Goal: Task Accomplishment & Management: Manage account settings

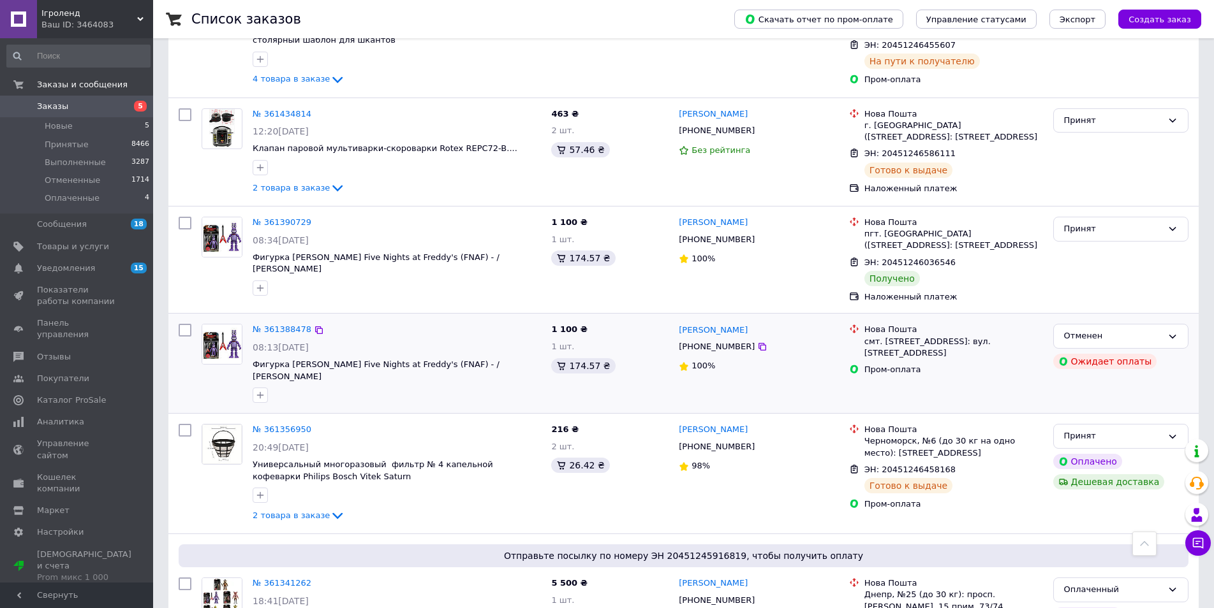
scroll to position [1531, 0]
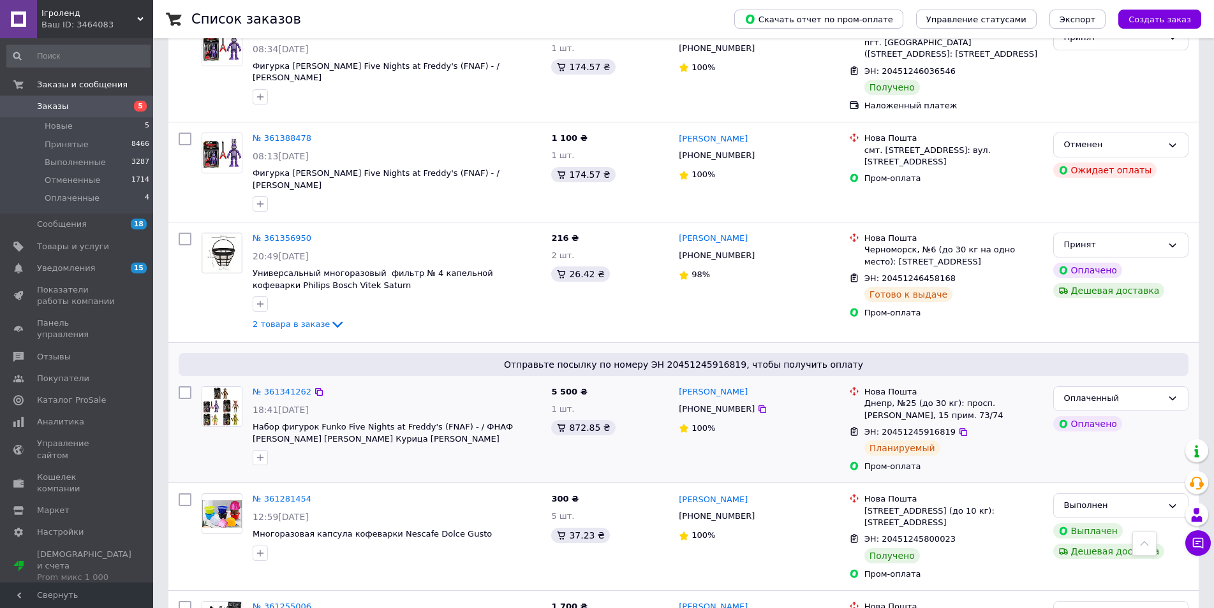
click at [298, 385] on div "№ 361341262" at bounding box center [281, 392] width 61 height 15
click at [295, 387] on link "№ 361341262" at bounding box center [282, 392] width 59 height 10
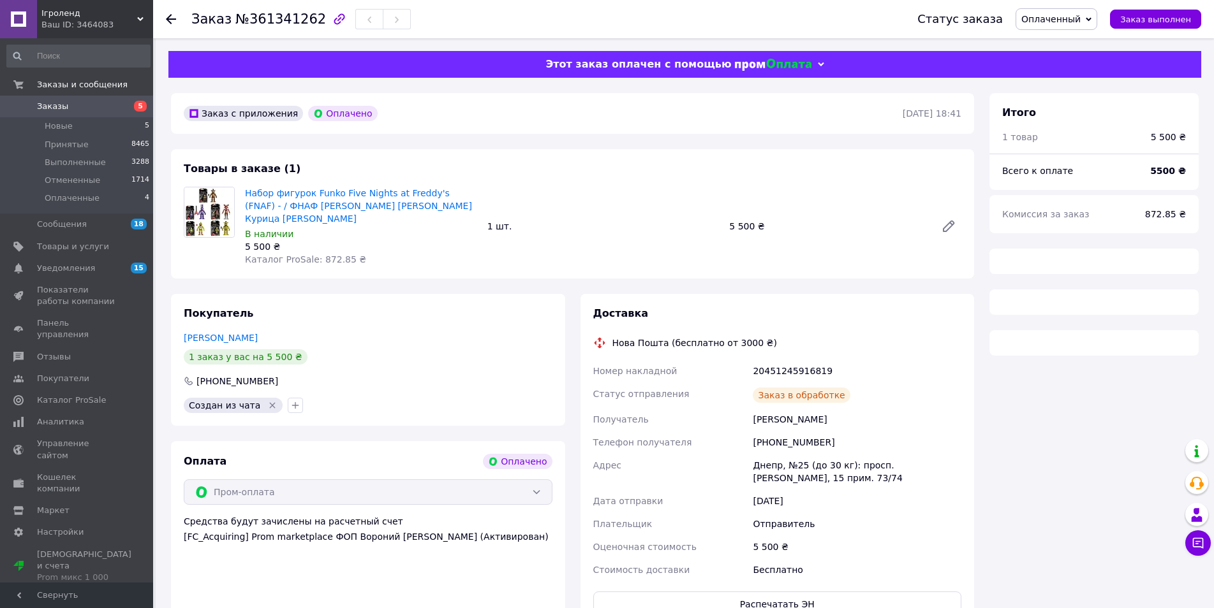
click at [371, 186] on div "Набор фигурок Funko Five Nights at Freddy's (FNAF) - / ФНАФ [PERSON_NAME] [PERS…" at bounding box center [361, 226] width 242 height 84
click at [372, 193] on link "Набор фигурок Funko Five Nights at Freddy's (FNAF) - / ФНАФ [PERSON_NAME] [PERS…" at bounding box center [358, 206] width 227 height 36
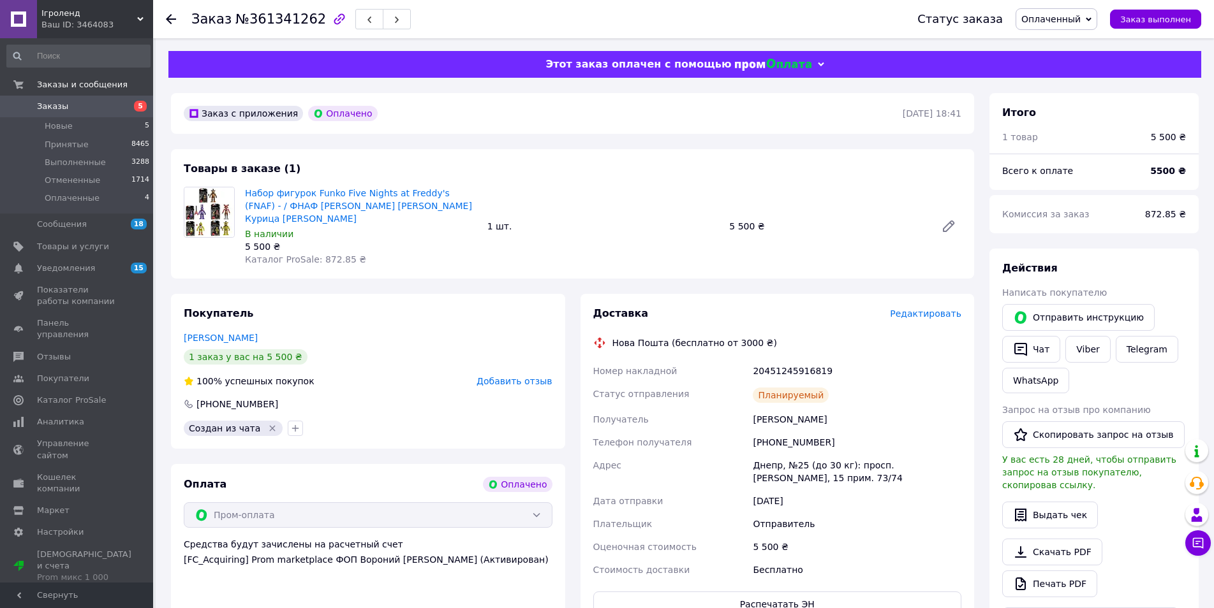
click at [122, 109] on span "5" at bounding box center [135, 106] width 35 height 11
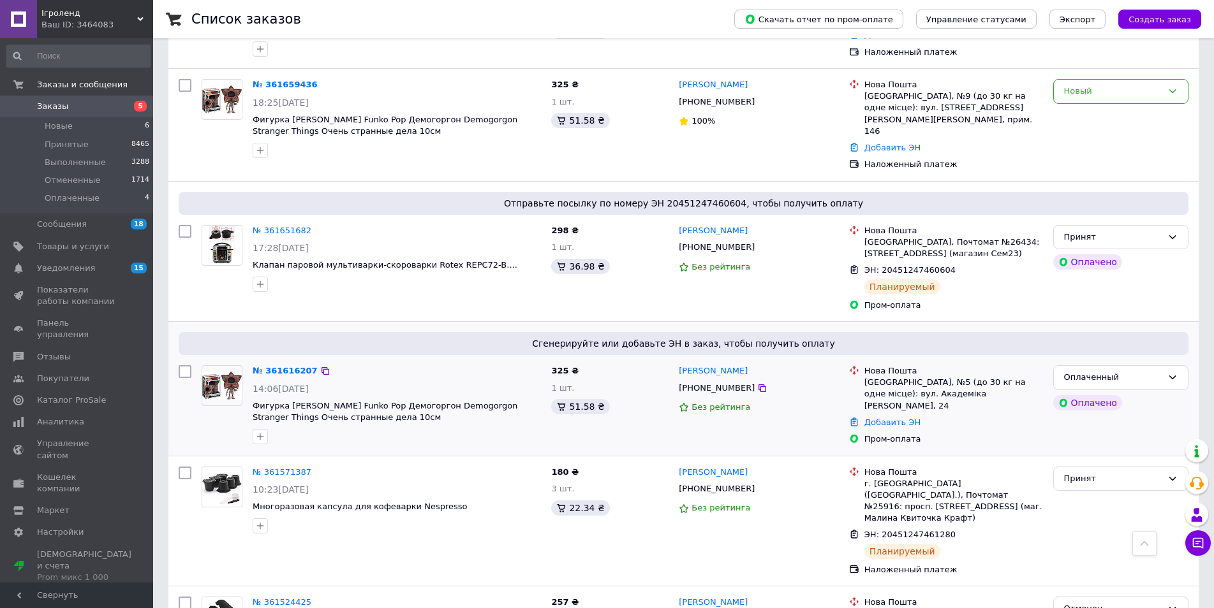
scroll to position [64, 0]
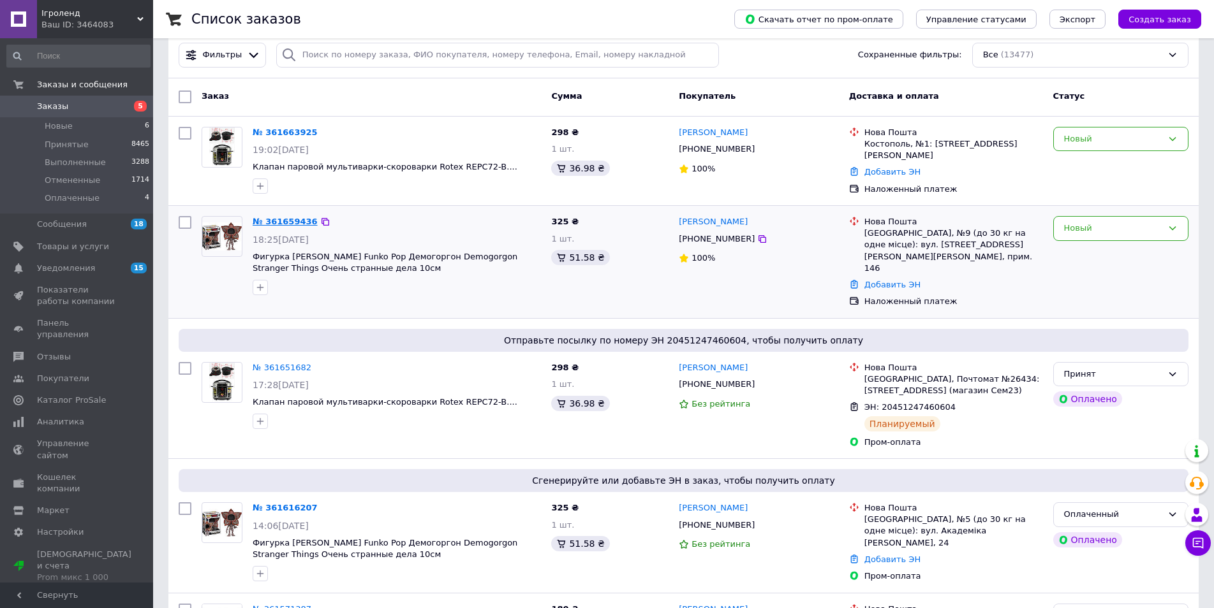
click at [288, 217] on link "№ 361659436" at bounding box center [285, 222] width 65 height 10
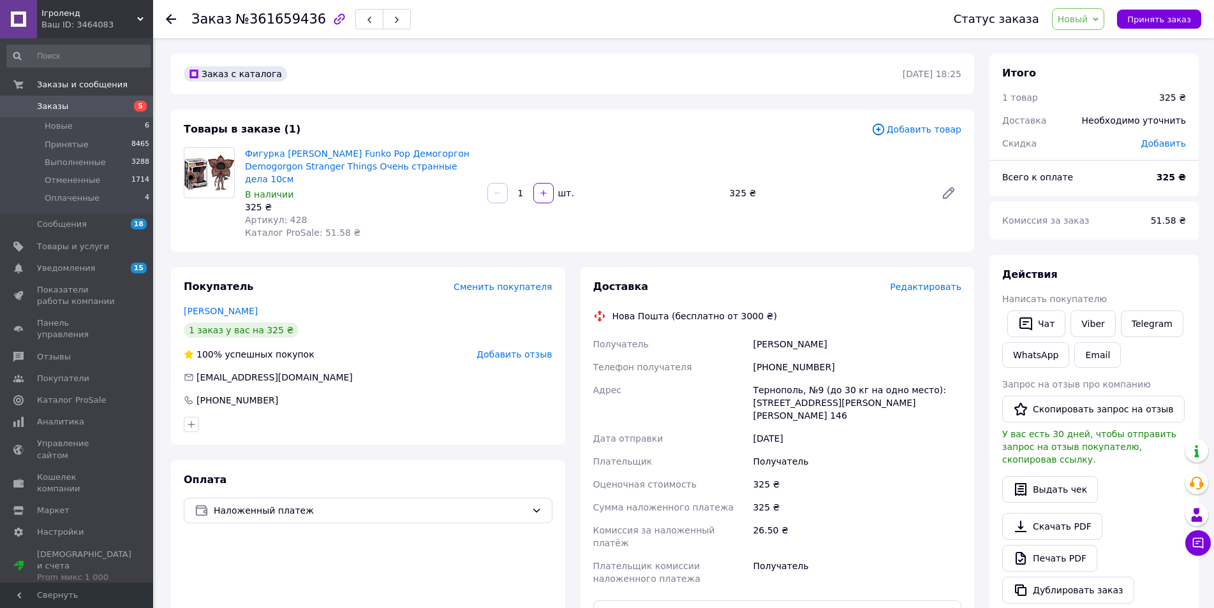
click at [1170, 30] on div "Статус заказа Новый Принят Выполнен Отменен Оплаченный Принять заказ" at bounding box center [1064, 19] width 273 height 38
click at [1170, 22] on span "Принять заказ" at bounding box center [1159, 20] width 64 height 10
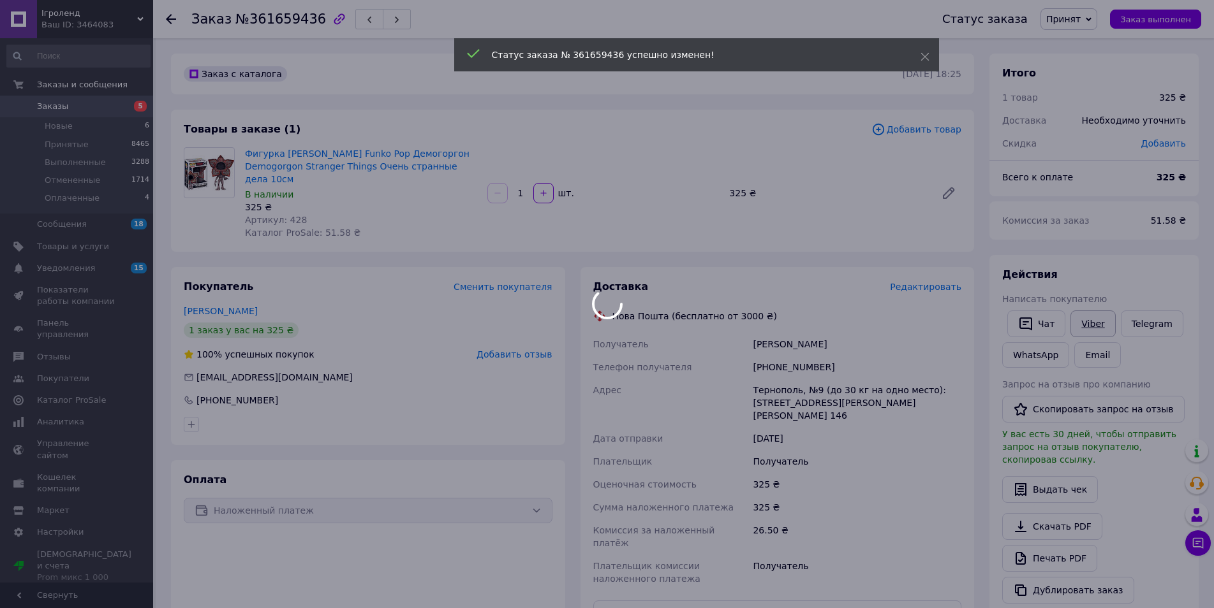
click at [1094, 323] on body "Ігроленд Ваш ID: 3464083 Сайт Ігроленд Кабинет покупателя Проверить состояние с…" at bounding box center [607, 470] width 1214 height 941
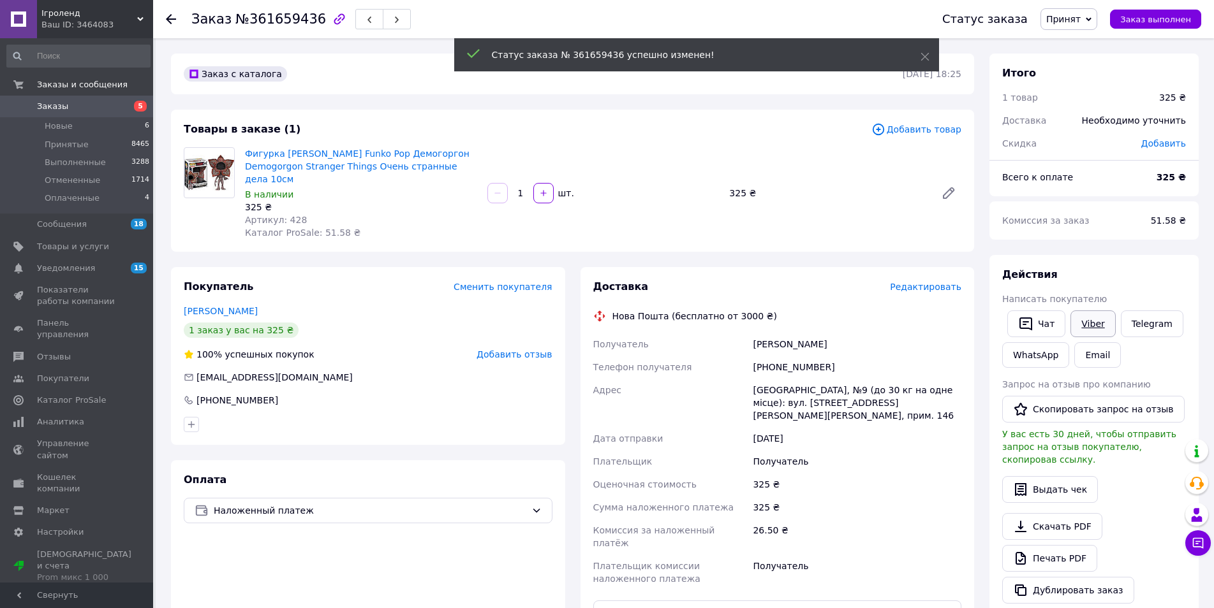
click at [1092, 321] on link "Viber" at bounding box center [1092, 324] width 45 height 27
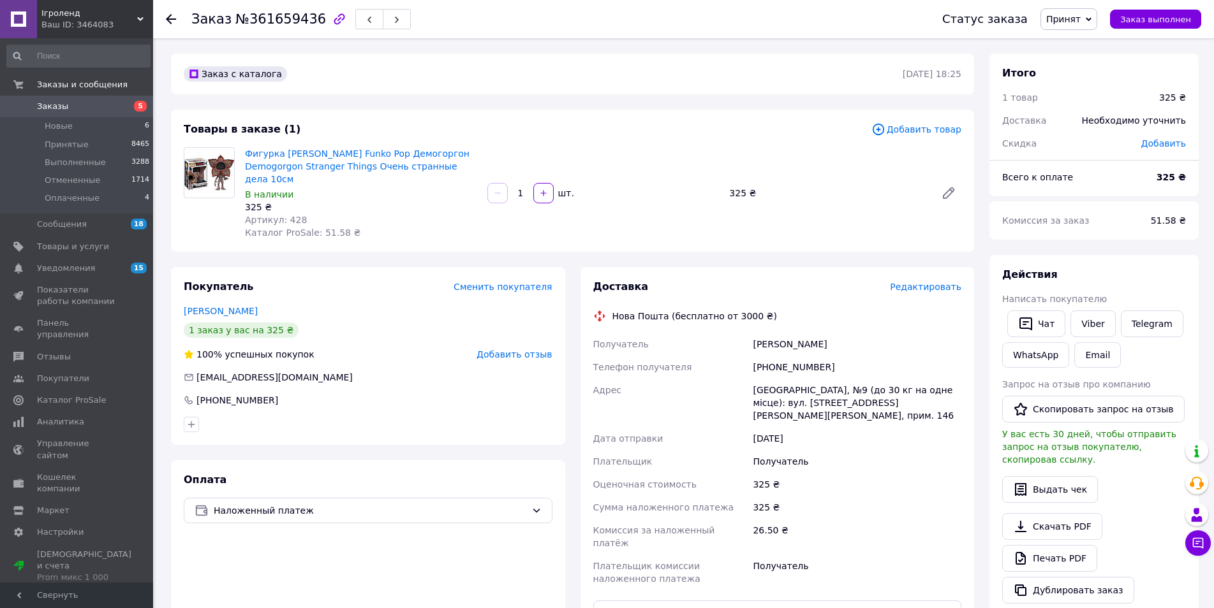
click at [129, 105] on span "5" at bounding box center [135, 106] width 35 height 11
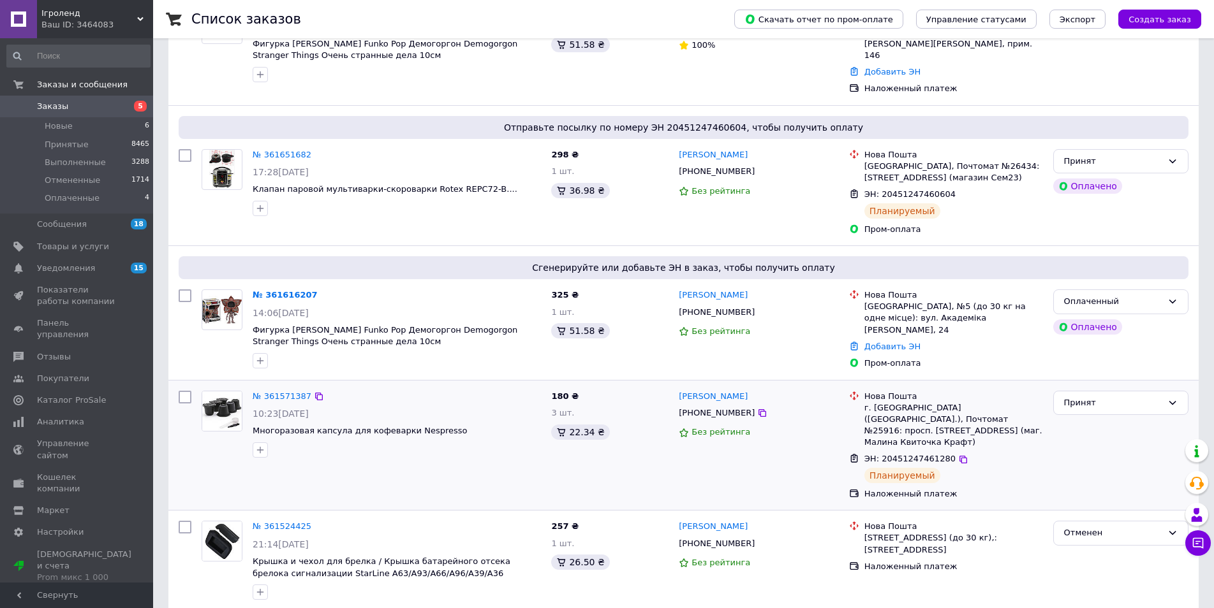
scroll to position [383, 0]
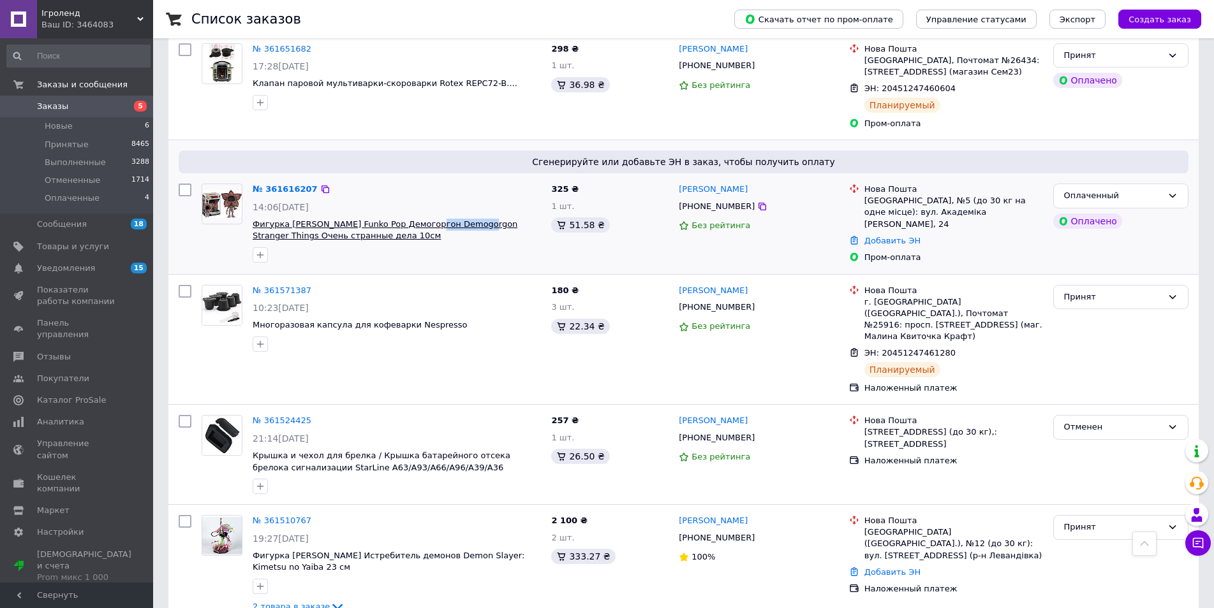
drag, startPoint x: 422, startPoint y: 202, endPoint x: 470, endPoint y: 214, distance: 49.8
click at [470, 214] on div "№ 361616207 14:06[DATE] Фигурка [PERSON_NAME] Funko Pop Демогоргон Demogorgon S…" at bounding box center [396, 223] width 298 height 89
copy span "Demogorgon"
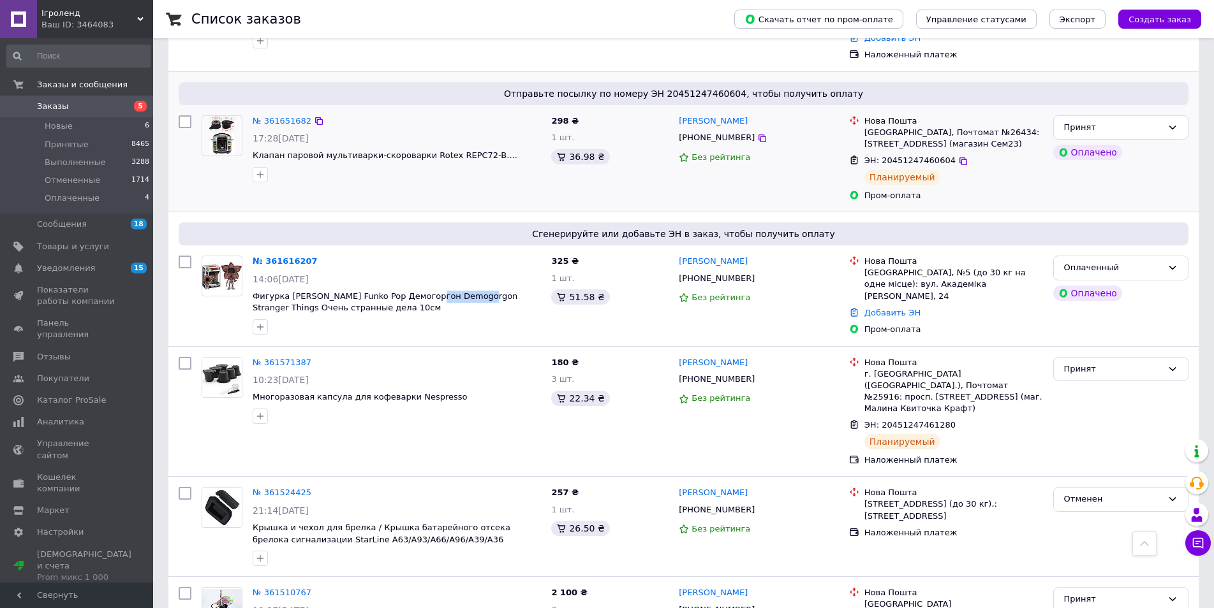
scroll to position [191, 0]
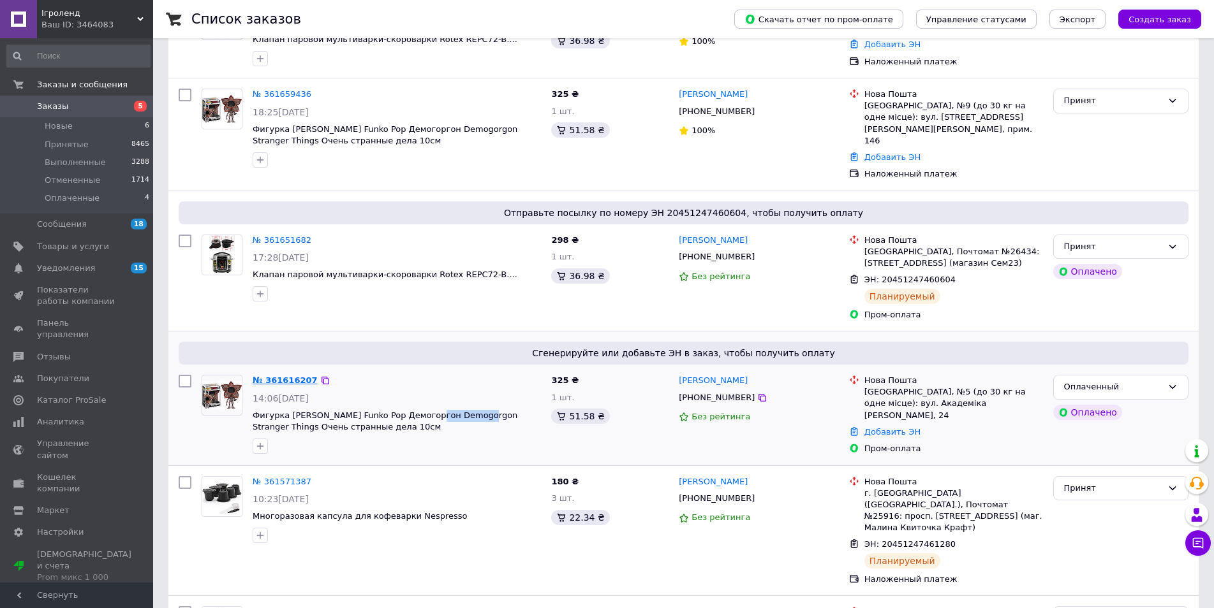
click at [294, 376] on link "№ 361616207" at bounding box center [285, 381] width 65 height 10
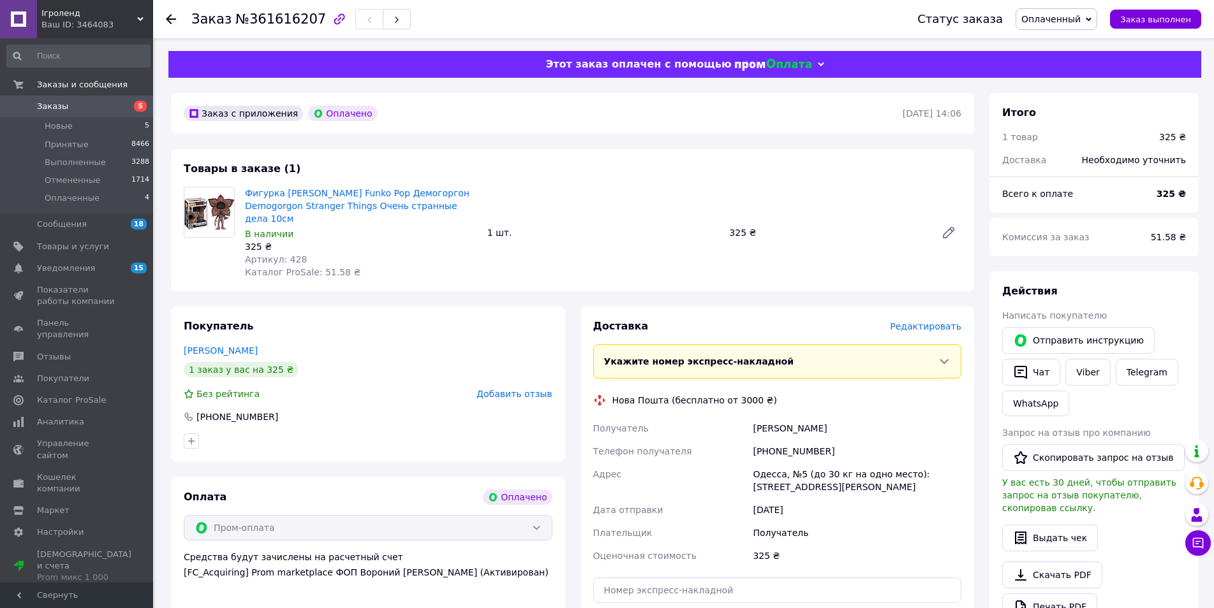
click at [946, 307] on div "Доставка Редактировать Укажите номер экспресс-накладной Обязательно введите ном…" at bounding box center [777, 505] width 394 height 397
click at [943, 321] on span "Редактировать" at bounding box center [925, 326] width 71 height 10
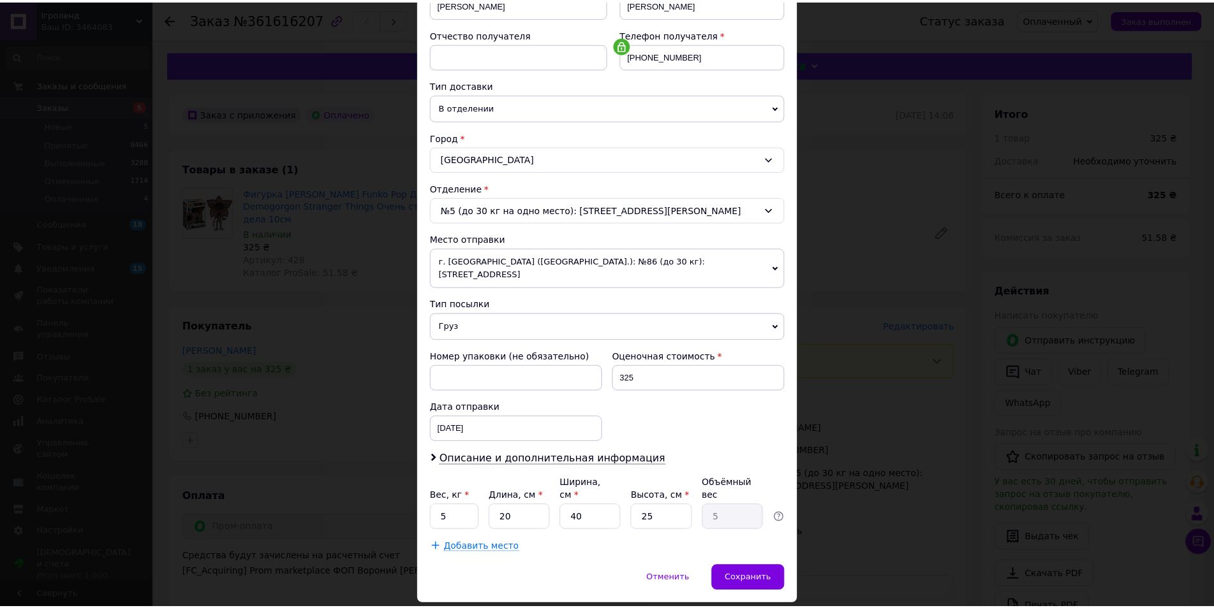
scroll to position [239, 0]
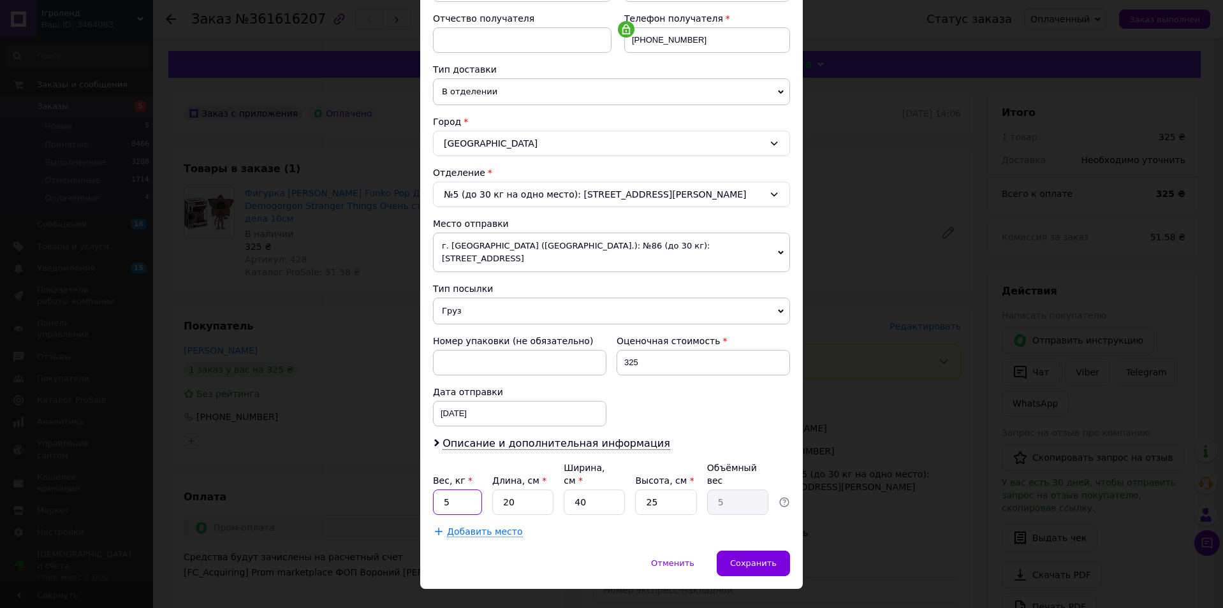
click at [474, 490] on input "5" at bounding box center [457, 503] width 49 height 26
type input "1"
type input "0.25"
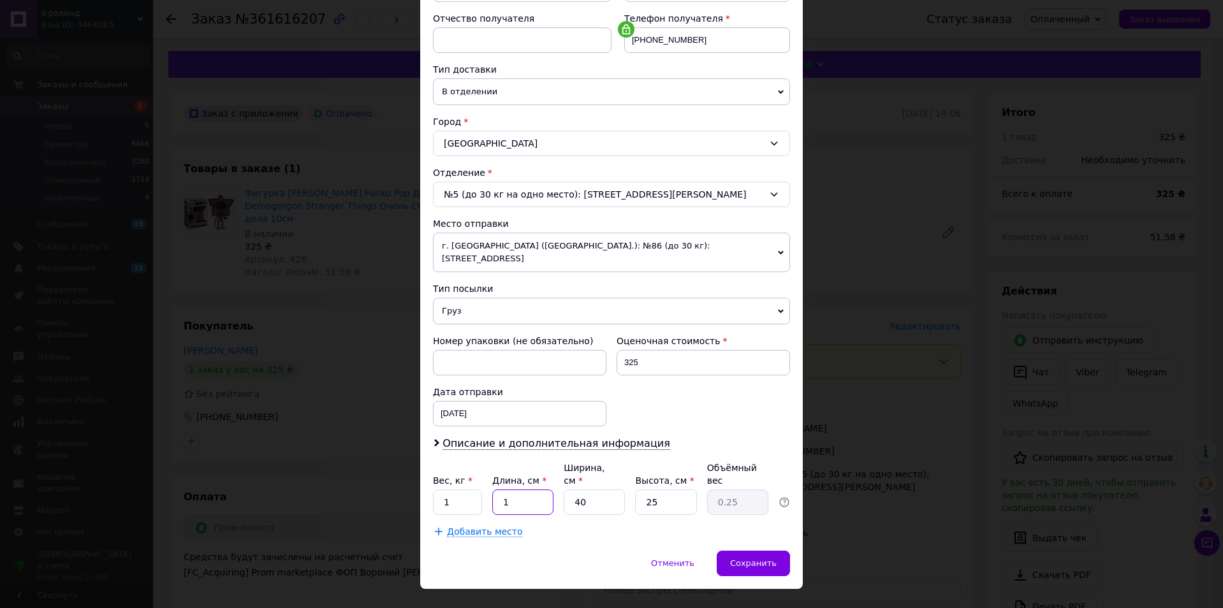
type input "1"
type input "0.1"
type input "1"
type input "10"
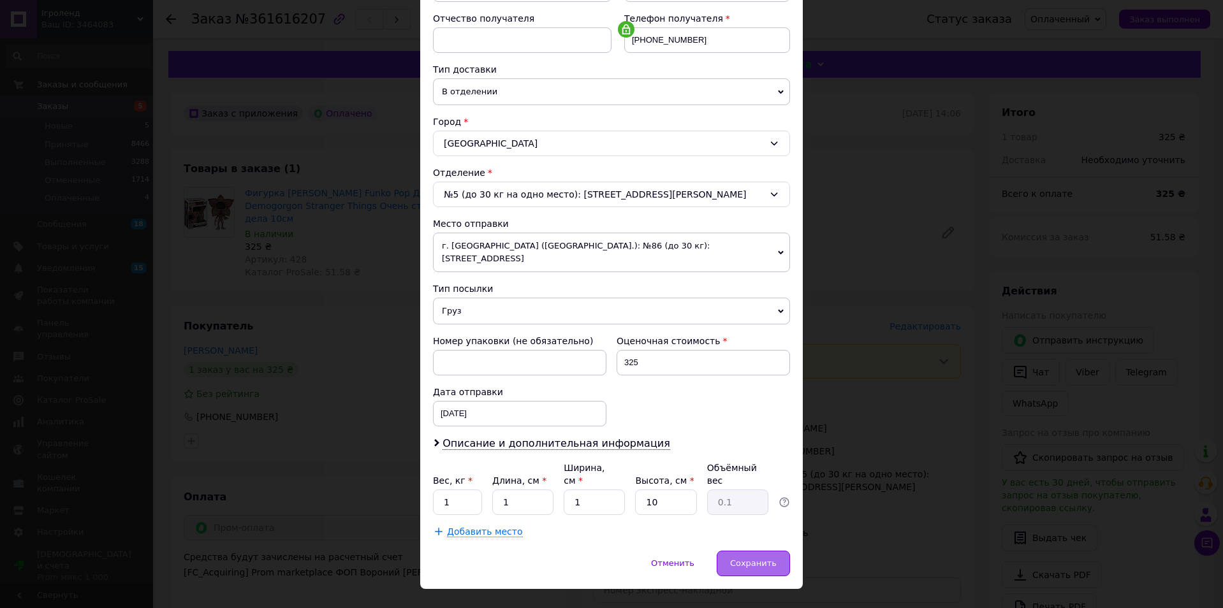
click at [747, 559] on span "Сохранить" at bounding box center [753, 564] width 47 height 10
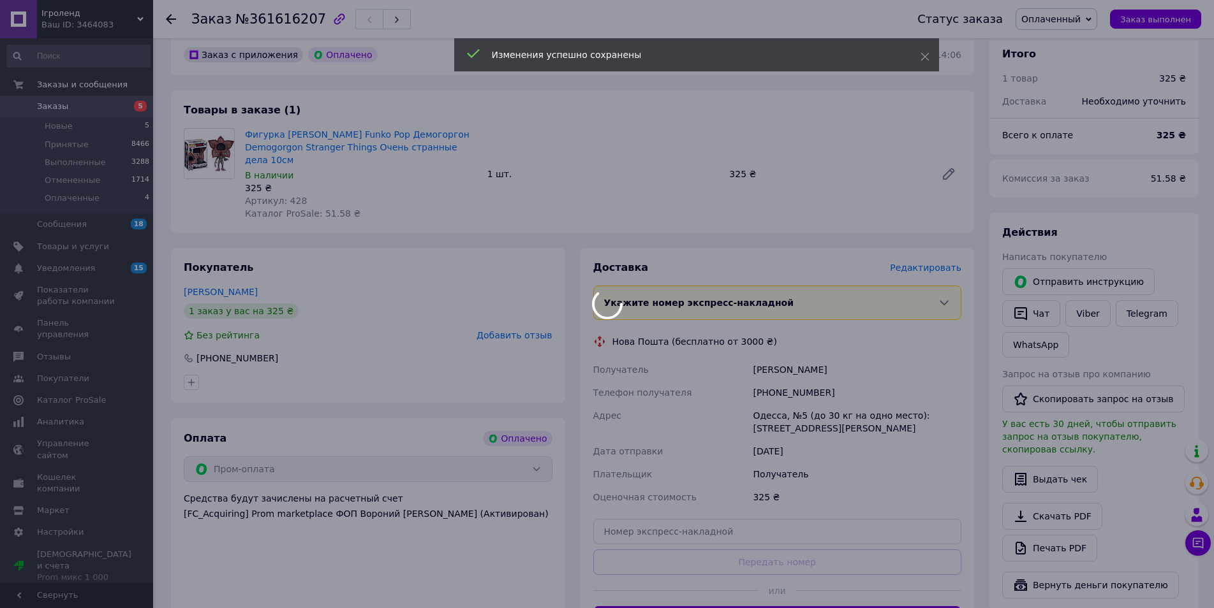
scroll to position [128, 0]
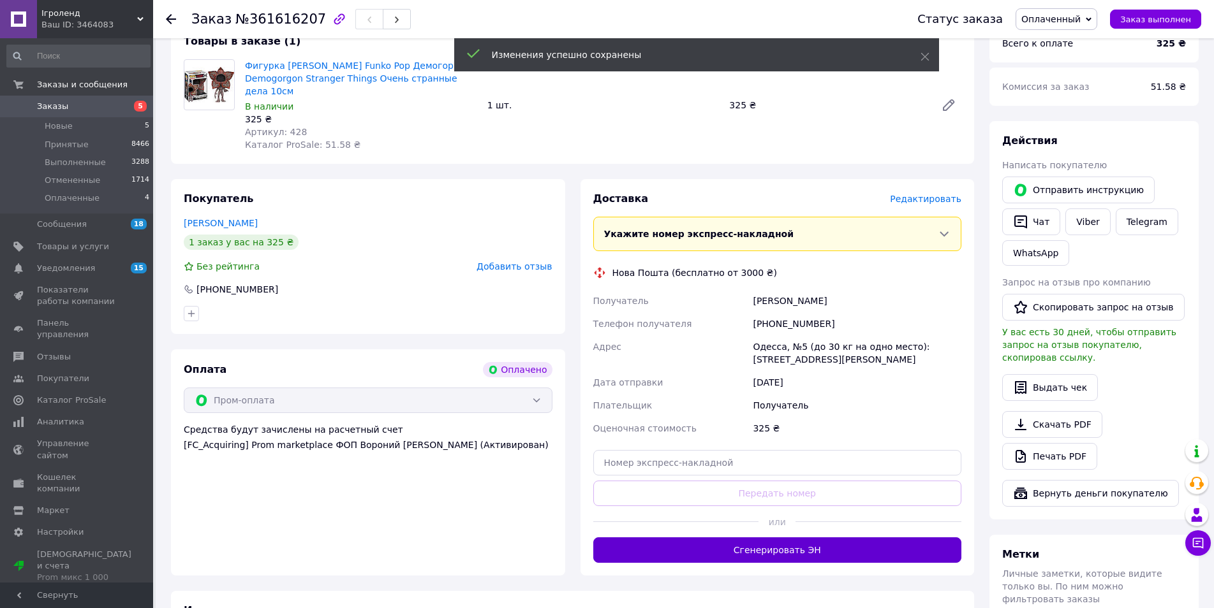
click at [733, 538] on button "Сгенерировать ЭН" at bounding box center [777, 551] width 369 height 26
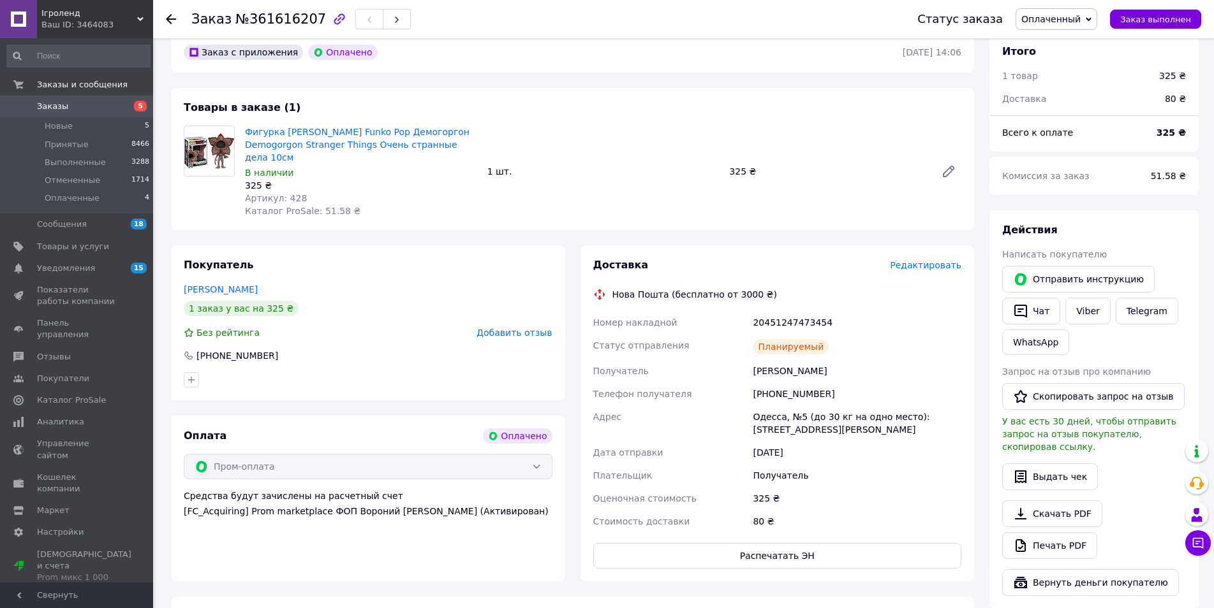
scroll to position [0, 0]
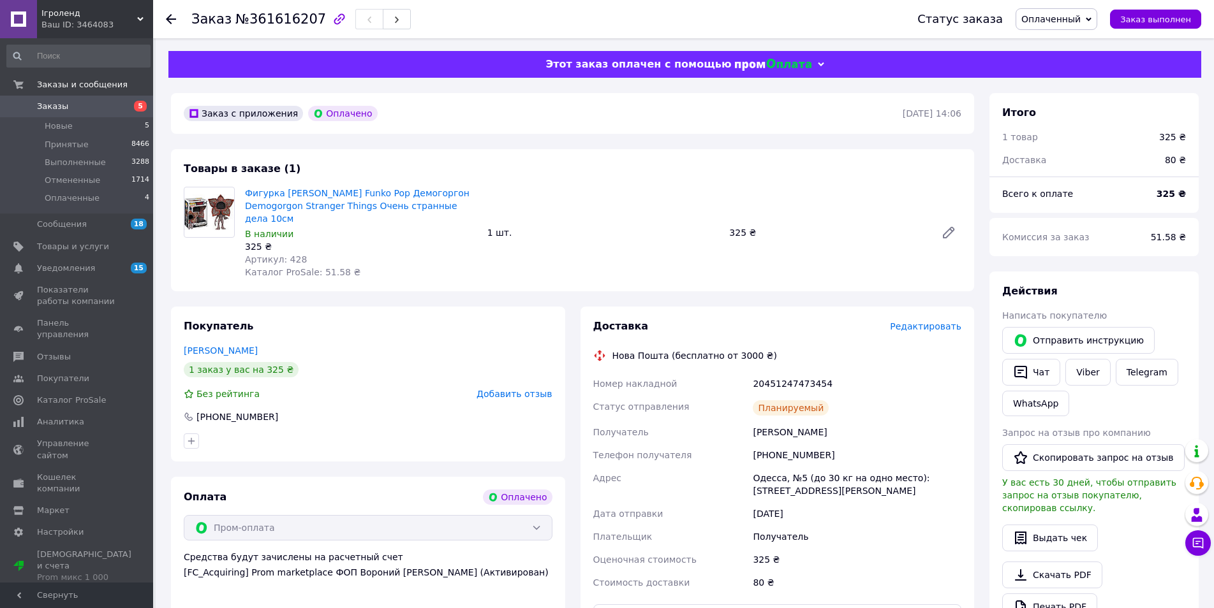
click at [119, 98] on link "Заказы 5" at bounding box center [78, 107] width 157 height 22
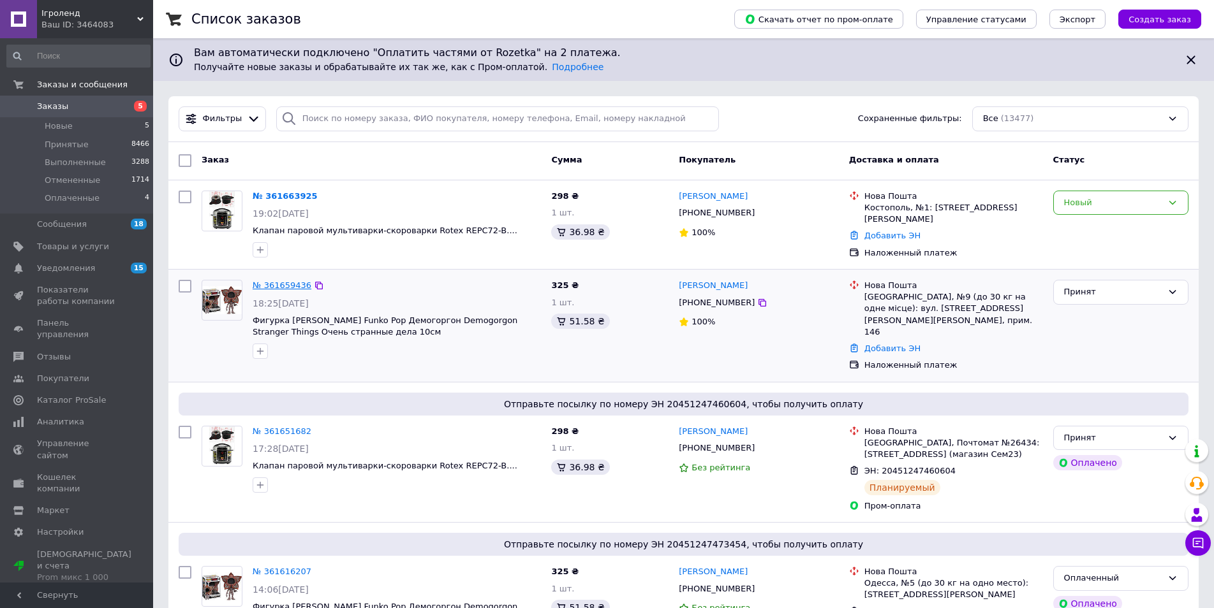
click at [296, 281] on link "№ 361659436" at bounding box center [282, 286] width 59 height 10
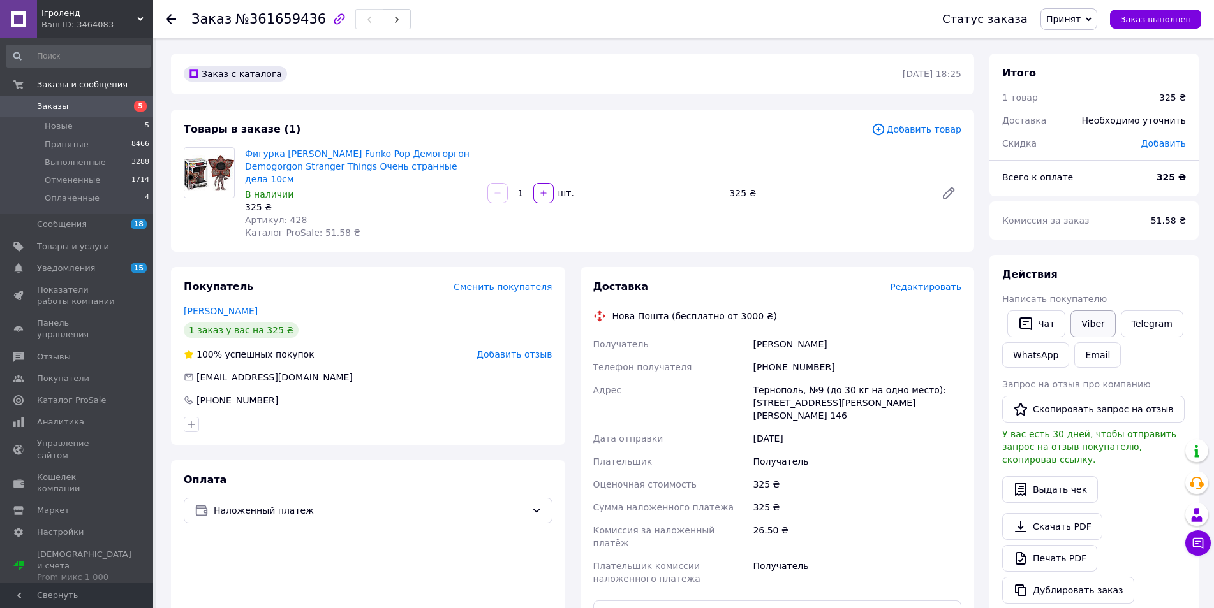
click at [1096, 320] on link "Viber" at bounding box center [1092, 324] width 45 height 27
